Goal: Task Accomplishment & Management: Complete application form

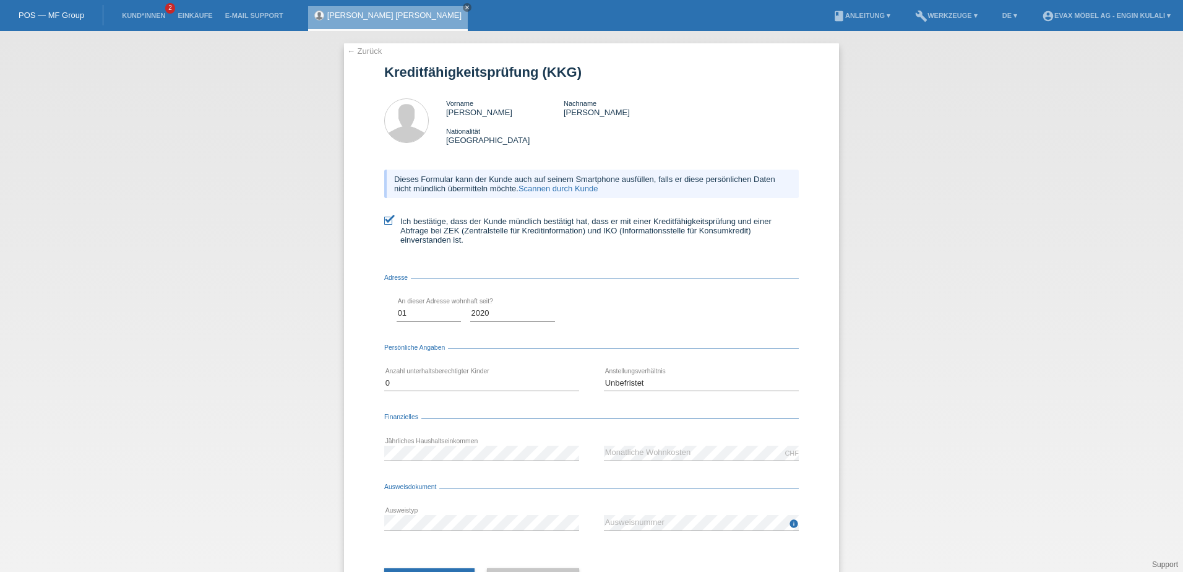
select select "01"
select select "2020"
select select "0"
select select "UNLIMITED"
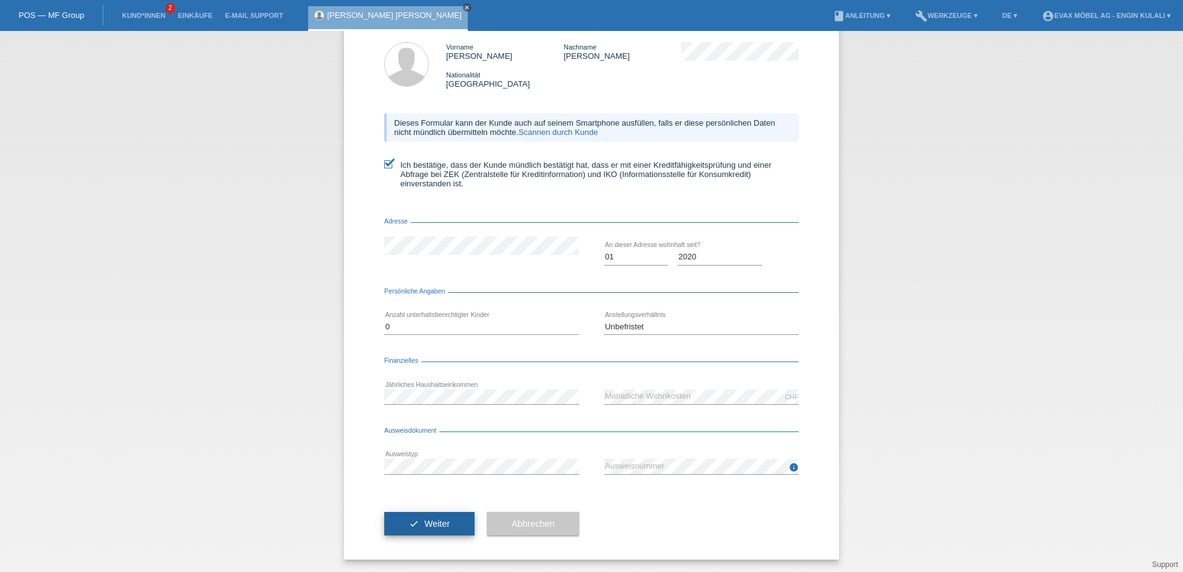
click at [437, 518] on button "check Weiter" at bounding box center [429, 524] width 90 height 24
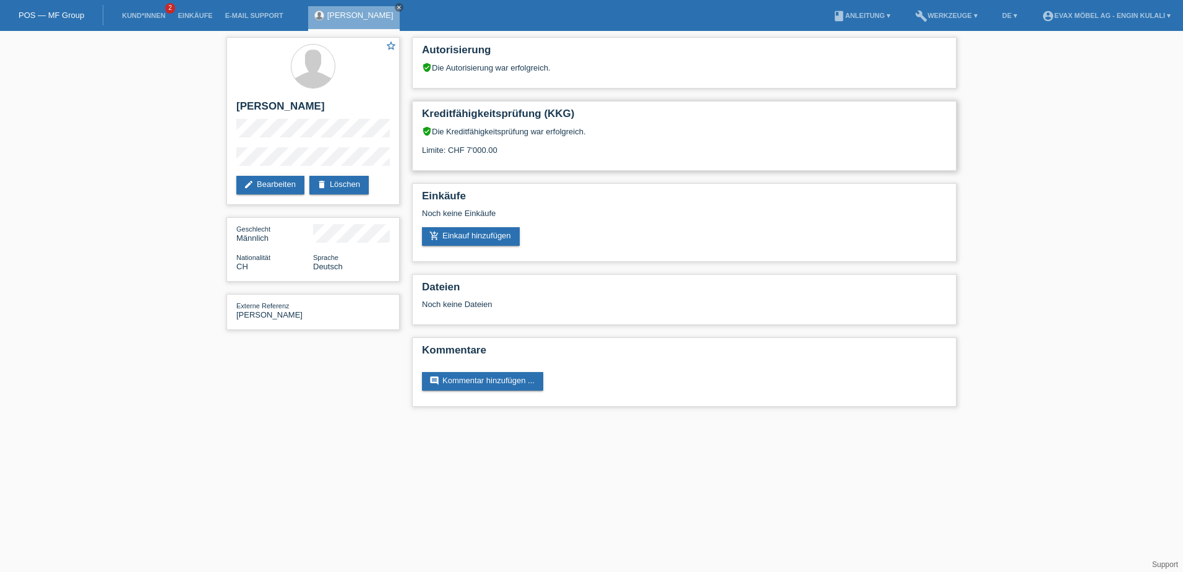
drag, startPoint x: 496, startPoint y: 150, endPoint x: 421, endPoint y: 116, distance: 82.5
click at [421, 116] on div "Kreditfähigkeitsprüfung (KKG) verified_user Die Kreditfähigkeitsprüfung war erf…" at bounding box center [684, 136] width 544 height 70
click at [529, 130] on div "verified_user Die Kreditfähigkeitsprüfung war erfolgreich. Limite: CHF 7'000.00" at bounding box center [684, 145] width 525 height 38
click at [525, 144] on div "verified_user Die Kreditfähigkeitsprüfung war erfolgreich. Limite: CHF 7'000.00" at bounding box center [684, 145] width 525 height 38
click at [557, 135] on div "verified_user Die Kreditfähigkeitsprüfung war erfolgreich. Limite: CHF 7'000.00" at bounding box center [684, 145] width 525 height 38
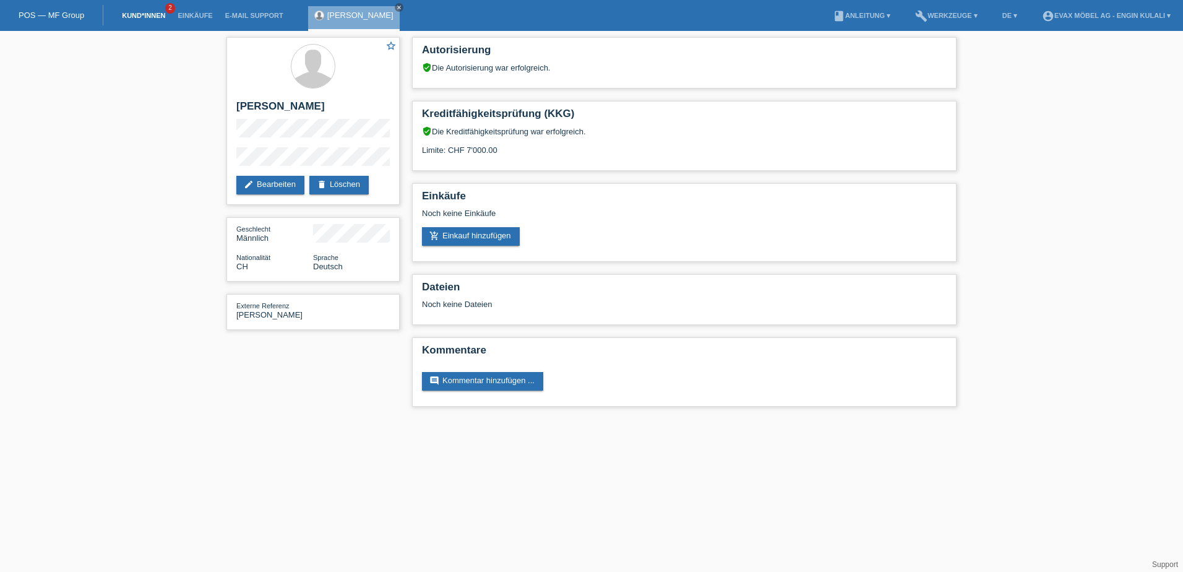
click at [140, 12] on link "Kund*innen" at bounding box center [144, 15] width 56 height 7
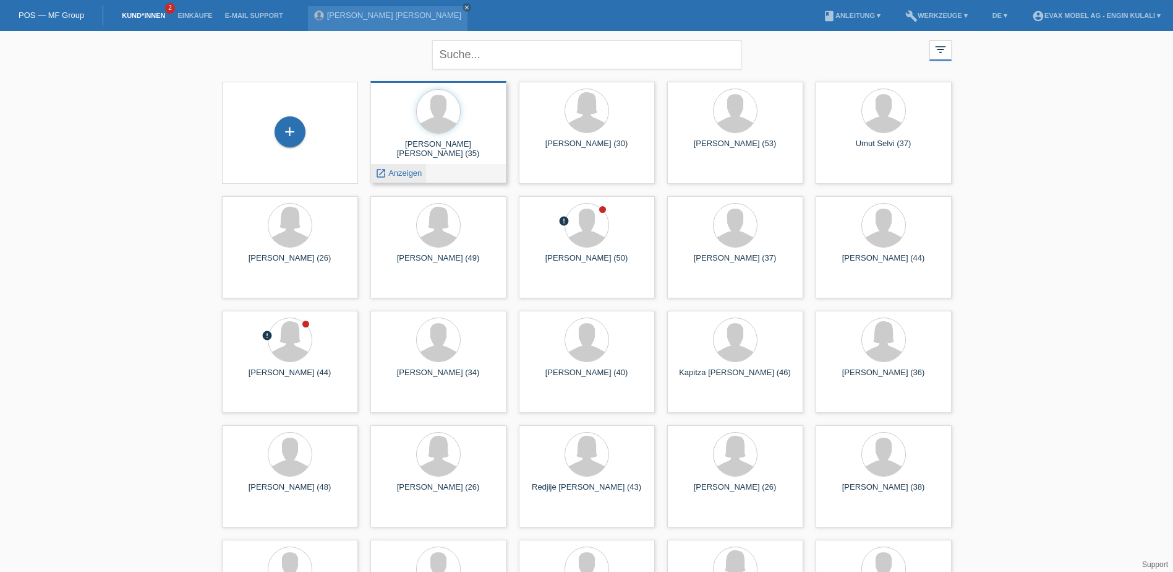
click at [388, 178] on div "launch Anzeigen" at bounding box center [399, 173] width 56 height 19
click at [393, 175] on span "Anzeigen" at bounding box center [404, 172] width 33 height 9
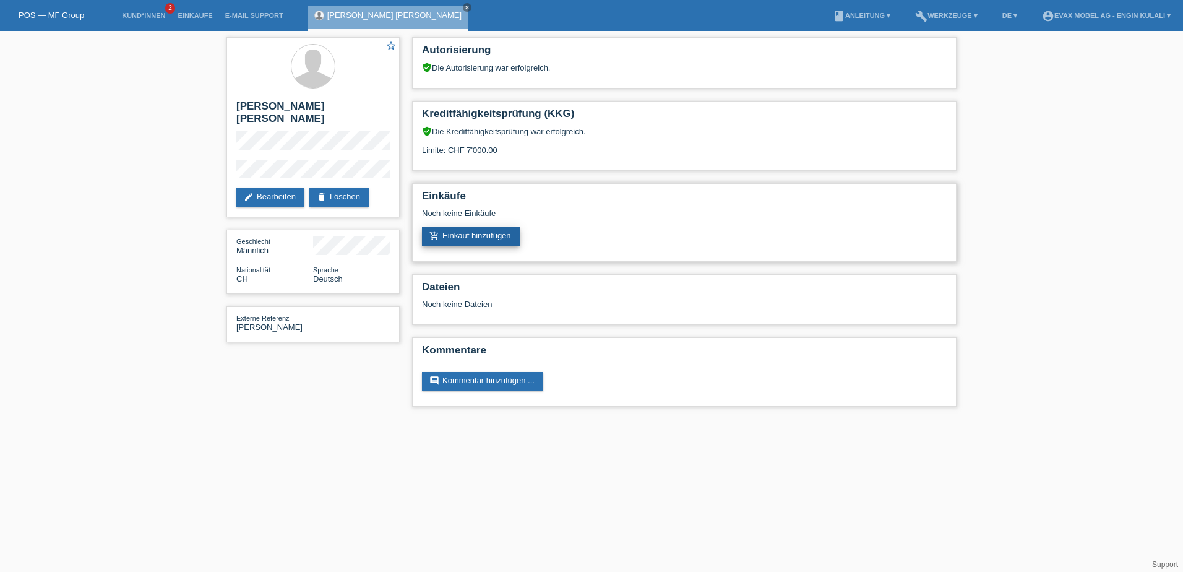
click at [481, 236] on link "add_shopping_cart Einkauf hinzufügen" at bounding box center [471, 236] width 98 height 19
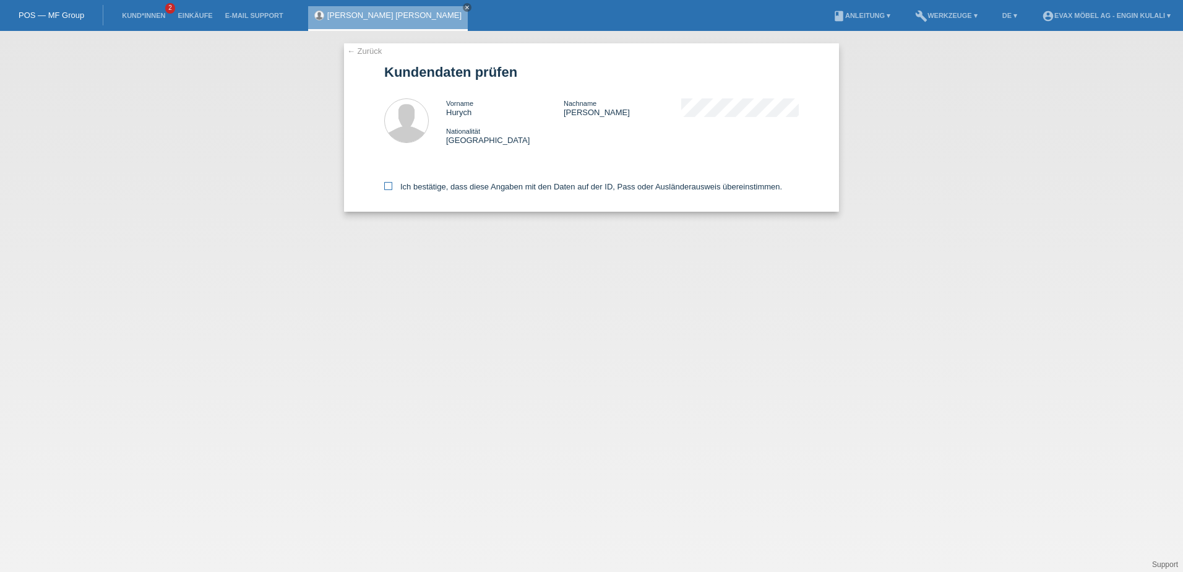
click at [419, 191] on label "Ich bestätige, dass diese Angaben mit den Daten auf der ID, Pass oder Ausländer…" at bounding box center [583, 186] width 398 height 9
click at [392, 190] on input "Ich bestätige, dass diese Angaben mit den Daten auf der ID, Pass oder Ausländer…" at bounding box center [388, 186] width 8 height 8
checkbox input "true"
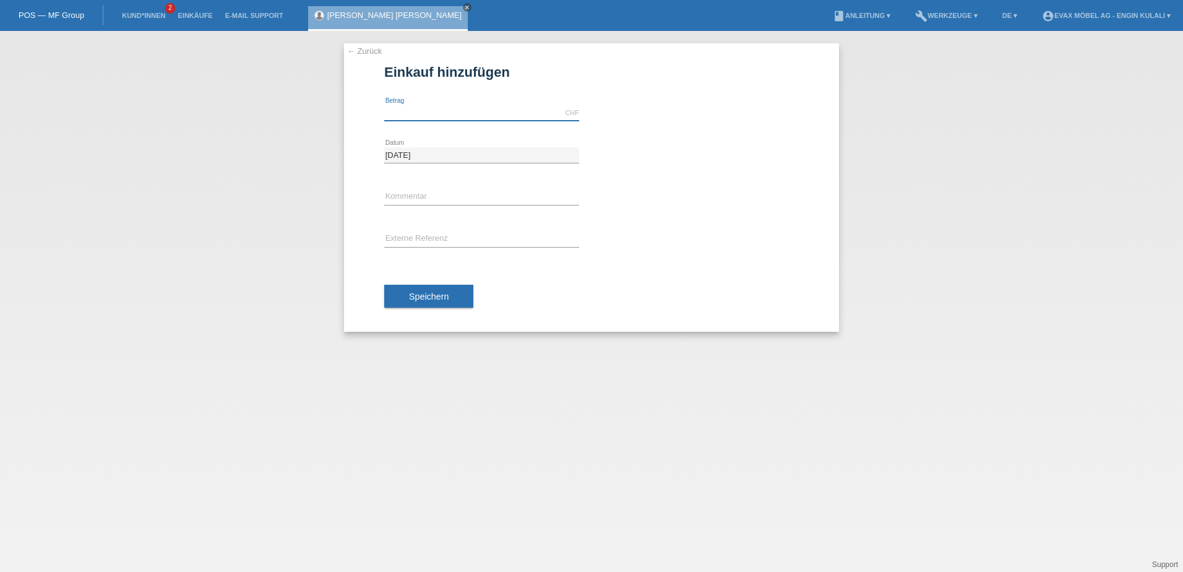
click at [446, 109] on input "text" at bounding box center [481, 112] width 195 height 15
type input "7000.00"
click at [428, 239] on input "text" at bounding box center [481, 238] width 195 height 15
type input "Dominick Hurych"
click at [429, 298] on span "Speichern" at bounding box center [429, 296] width 40 height 10
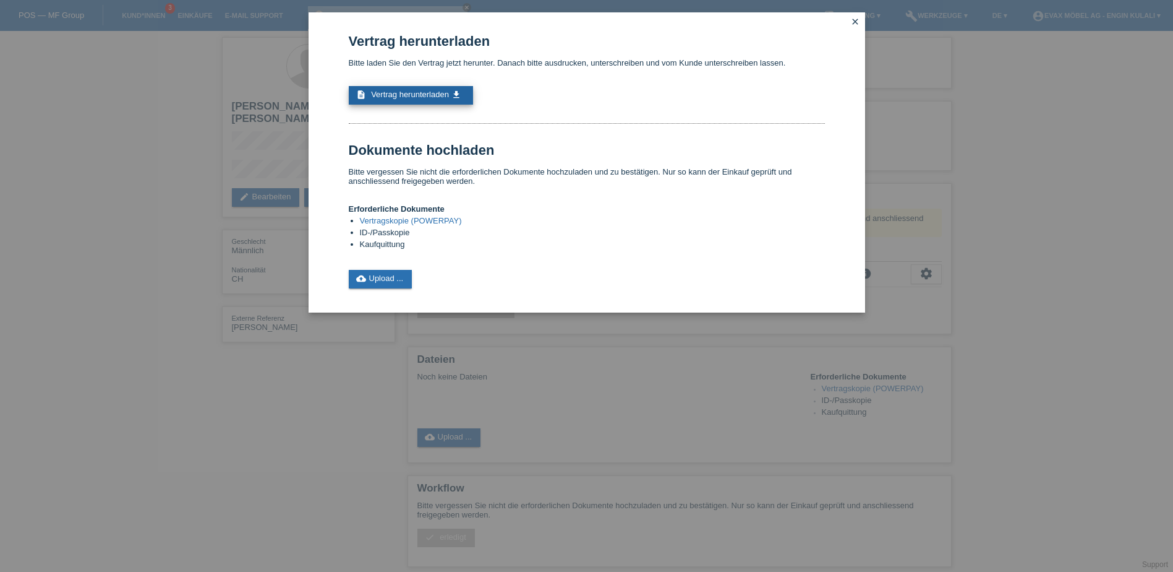
click at [437, 89] on link "description Vertrag herunterladen get_app" at bounding box center [411, 95] width 124 height 19
